Goal: Transaction & Acquisition: Book appointment/travel/reservation

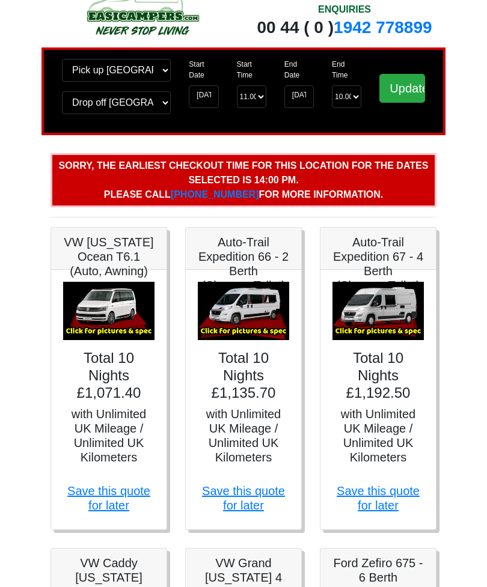
scroll to position [35, 0]
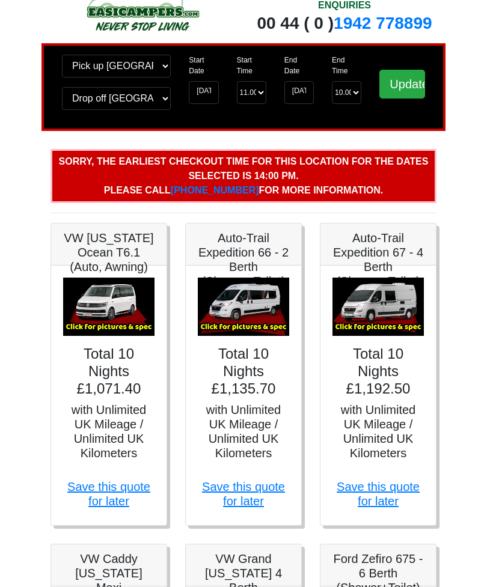
click at [397, 304] on img at bounding box center [377, 307] width 91 height 59
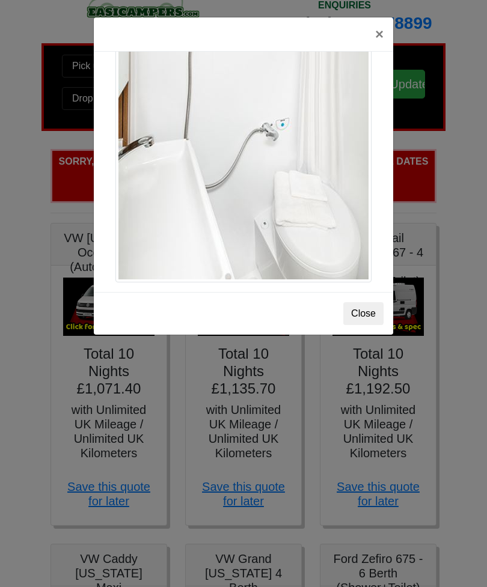
scroll to position [1653, 0]
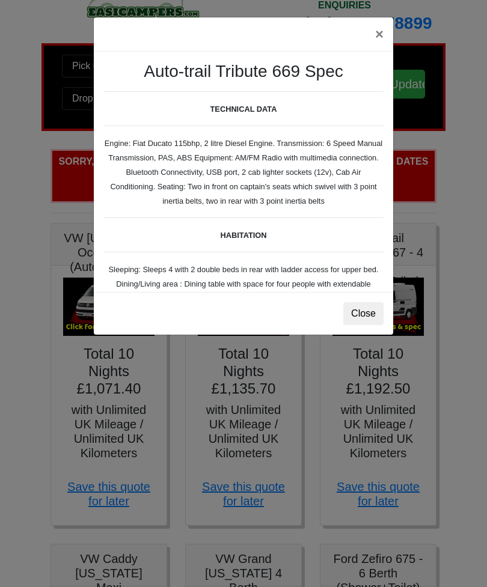
click at [380, 31] on button "×" at bounding box center [380, 34] width 28 height 34
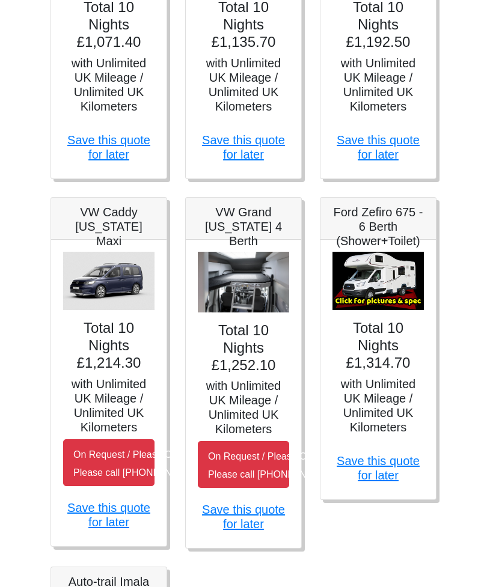
scroll to position [383, 0]
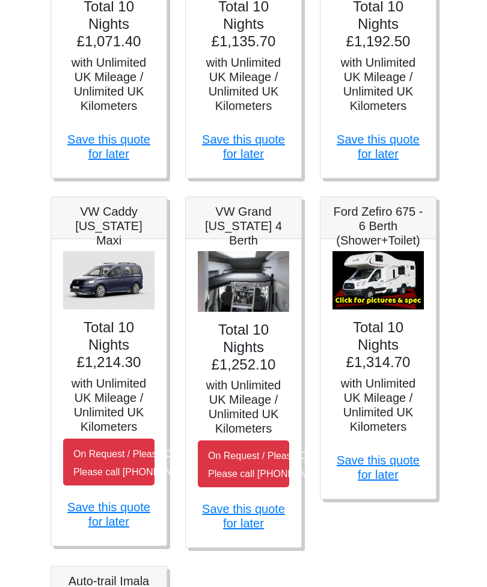
click at [263, 361] on h4 "Total 10 Nights £1,252.10" at bounding box center [243, 348] width 91 height 52
click at [268, 409] on h5 "with Unlimited UK Mileage / Unlimited UK Kilometers" at bounding box center [243, 408] width 91 height 58
click at [269, 340] on h4 "Total 10 Nights £1,252.10" at bounding box center [243, 348] width 91 height 52
click at [269, 289] on img at bounding box center [243, 282] width 91 height 61
click at [264, 230] on h5 "VW Grand [US_STATE] 4 Berth" at bounding box center [243, 226] width 91 height 43
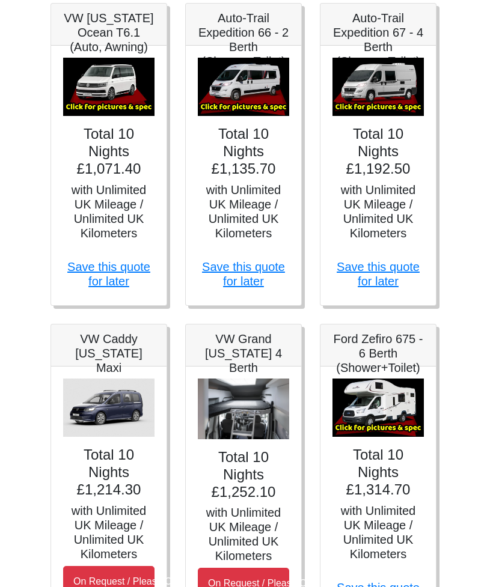
scroll to position [255, 0]
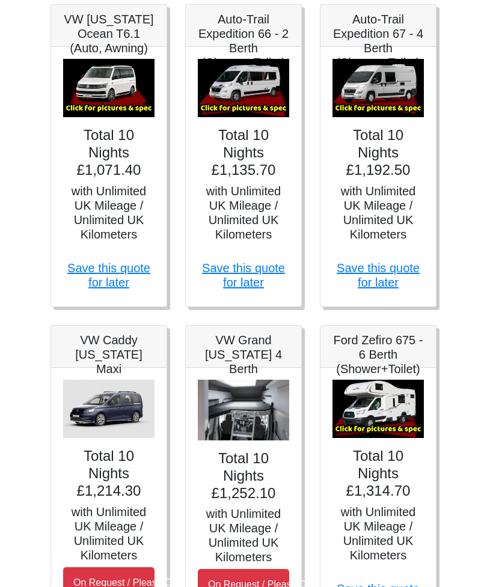
click at [265, 360] on h5 "VW Grand [US_STATE] 4 Berth" at bounding box center [243, 354] width 91 height 43
click at [264, 431] on img at bounding box center [243, 410] width 91 height 61
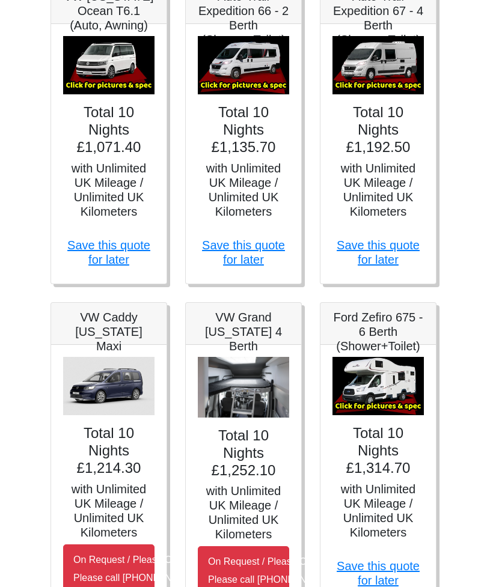
scroll to position [269, 0]
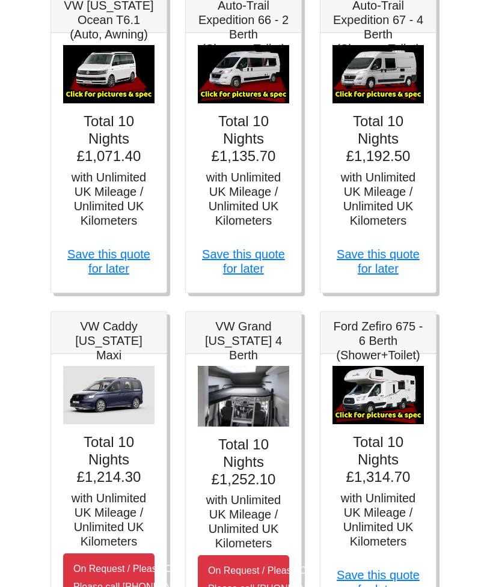
click at [263, 360] on div "Total 10 Nights £1,252.10 with Unlimited UK Mileage / Unlimited UK Kilometers O…" at bounding box center [243, 508] width 115 height 309
click at [262, 344] on h5 "VW Grand [US_STATE] 4 Berth" at bounding box center [243, 340] width 91 height 43
click at [259, 408] on img at bounding box center [243, 396] width 91 height 61
click at [257, 425] on img at bounding box center [243, 396] width 91 height 61
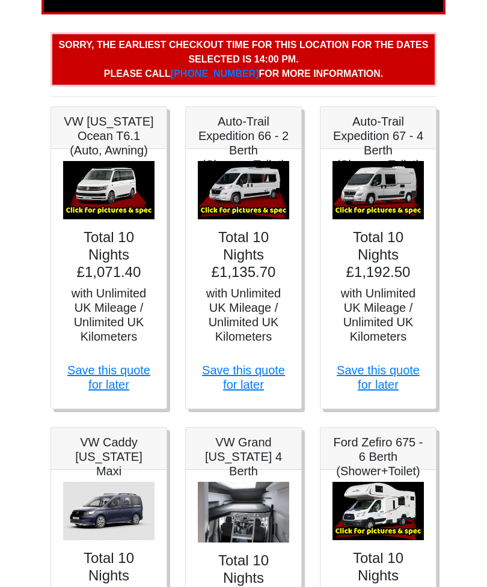
scroll to position [152, 0]
click at [391, 198] on img at bounding box center [377, 191] width 91 height 59
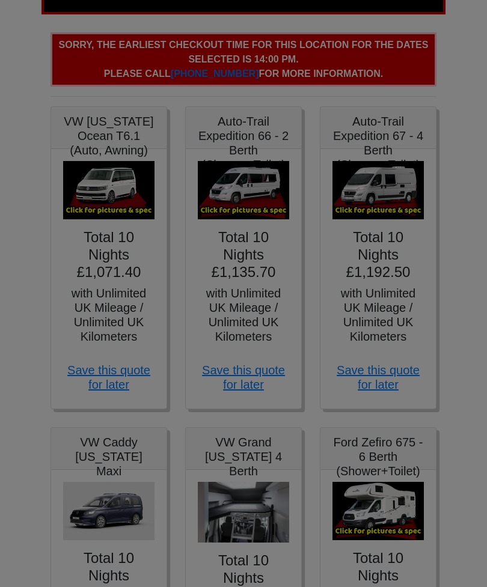
scroll to position [0, 0]
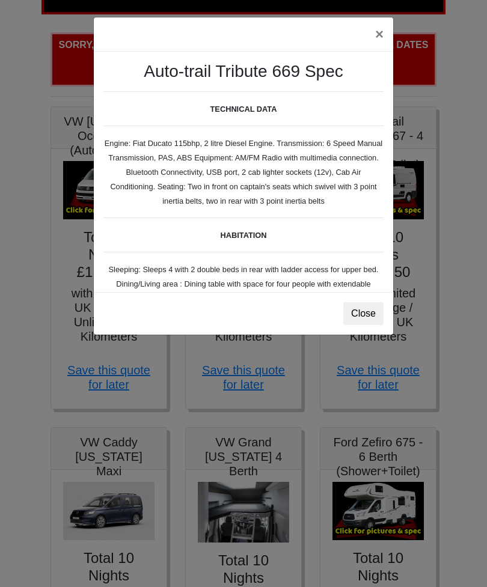
click at [378, 31] on button "×" at bounding box center [380, 34] width 28 height 34
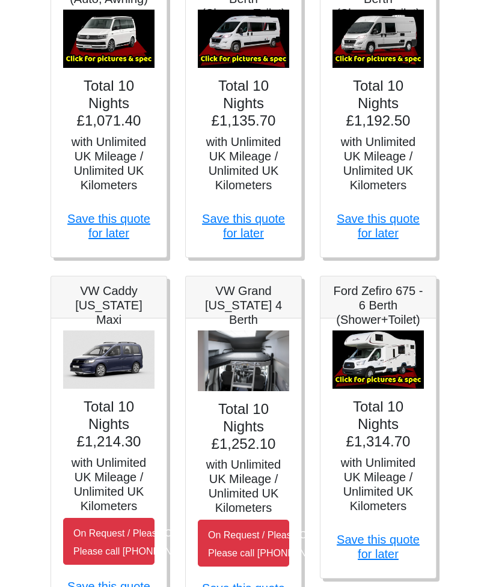
scroll to position [305, 0]
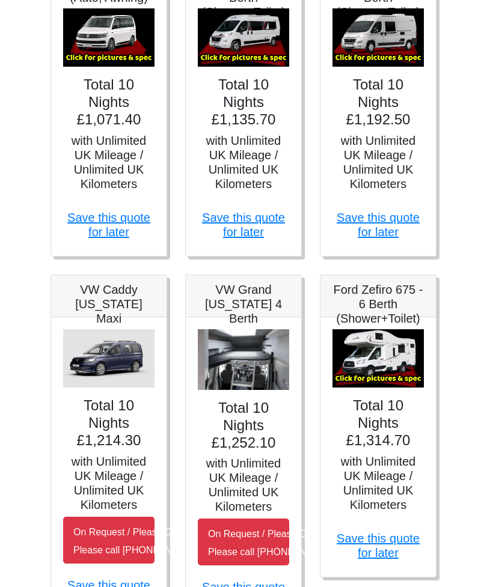
click at [278, 357] on img at bounding box center [243, 360] width 91 height 61
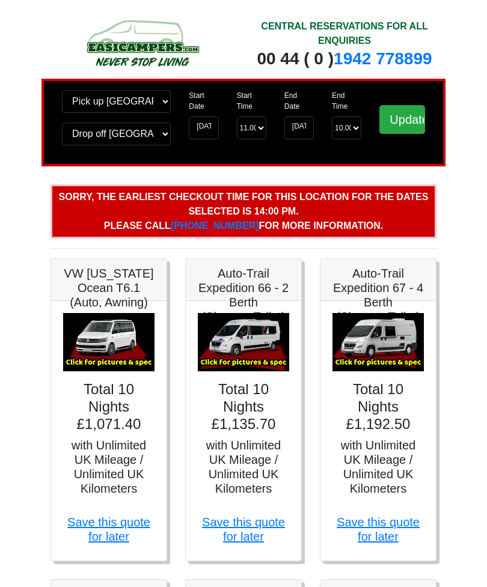
scroll to position [0, 0]
